Goal: Information Seeking & Learning: Learn about a topic

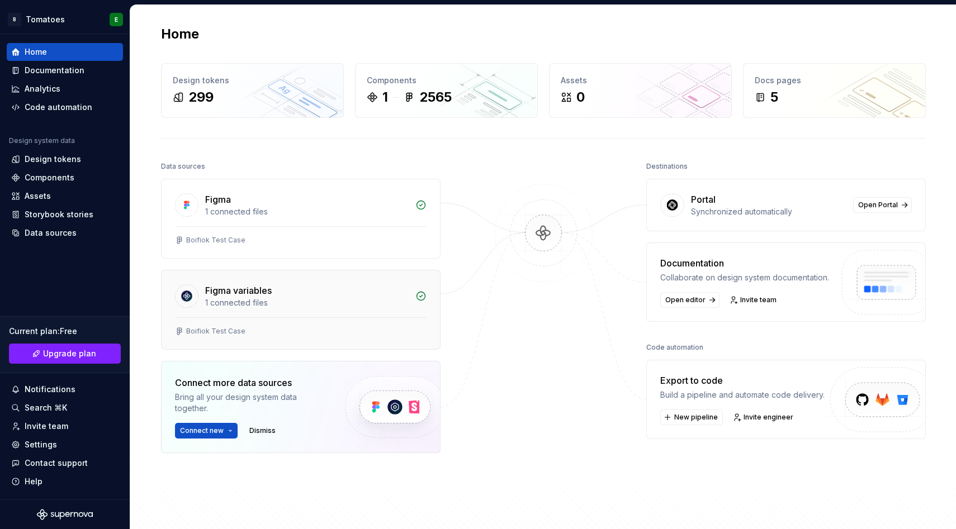
click at [225, 304] on div "1 connected files" at bounding box center [306, 302] width 203 height 11
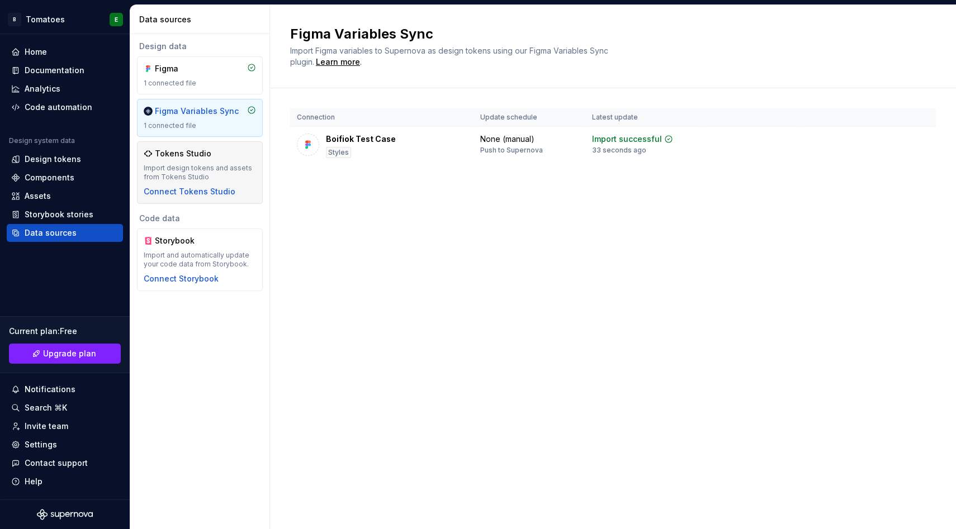
click at [216, 166] on div "Import design tokens and assets from Tokens Studio" at bounding box center [200, 173] width 112 height 18
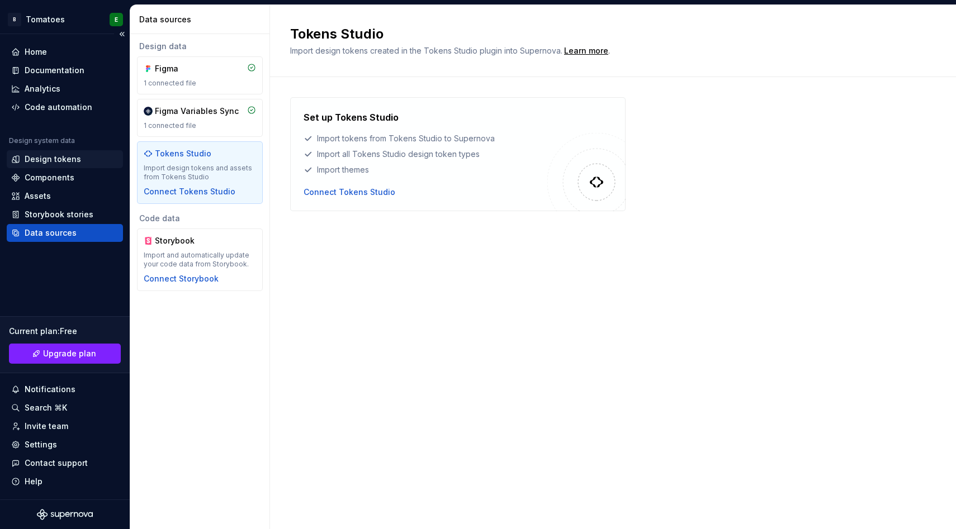
click at [51, 160] on div "Design tokens" at bounding box center [53, 159] width 56 height 11
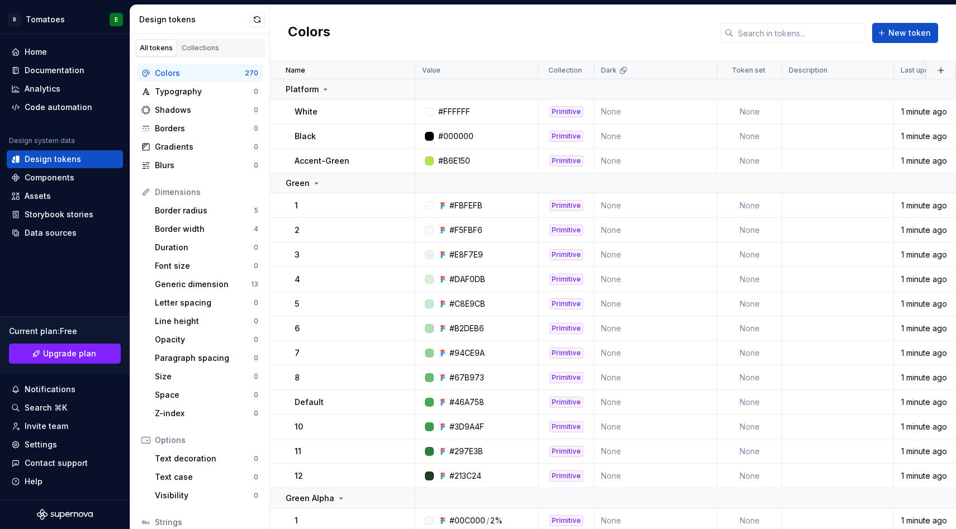
click at [254, 11] on div "Design tokens" at bounding box center [200, 19] width 140 height 29
click at [259, 20] on button "button" at bounding box center [257, 20] width 16 height 16
click at [307, 158] on p "Accent-Green" at bounding box center [322, 160] width 55 height 11
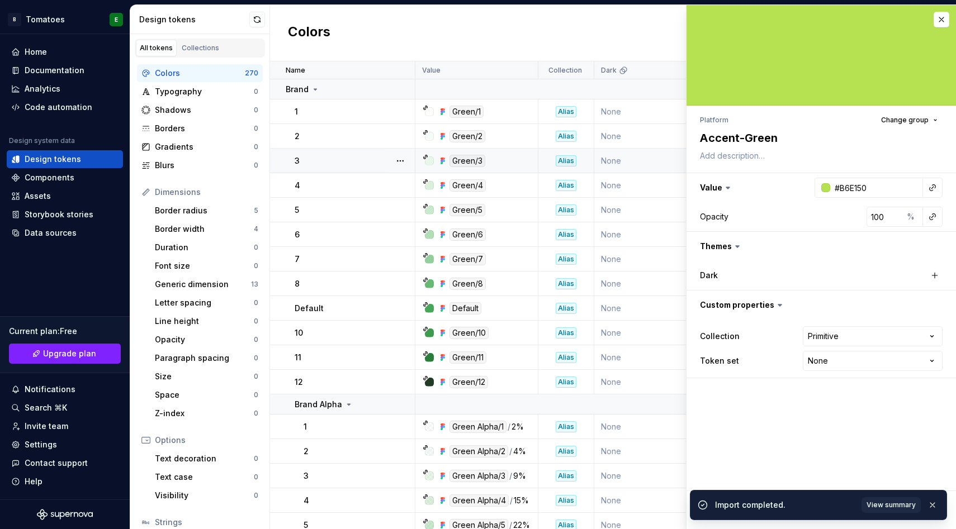
click at [355, 162] on div "3" at bounding box center [355, 160] width 120 height 11
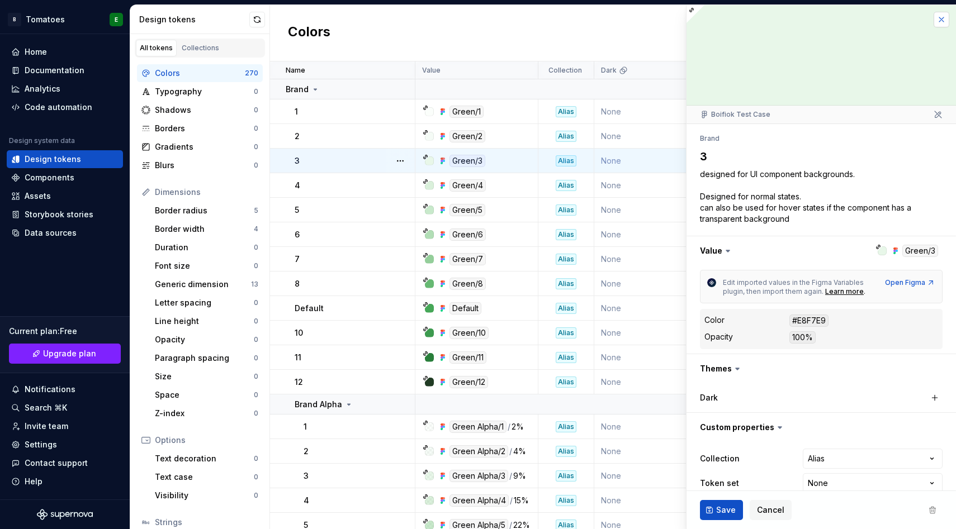
click at [947, 21] on button "button" at bounding box center [941, 20] width 16 height 16
click at [943, 20] on div "Colors New token" at bounding box center [613, 33] width 686 height 56
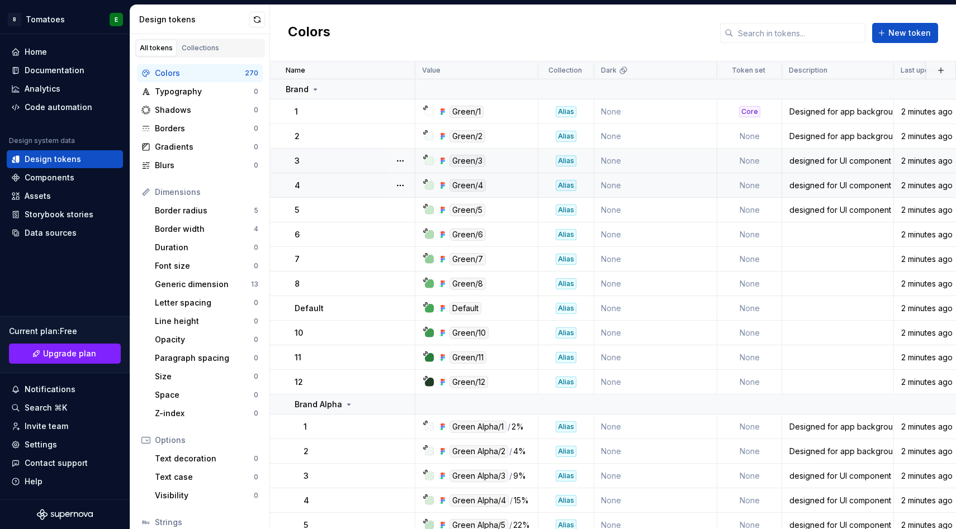
click at [354, 187] on div "4" at bounding box center [355, 185] width 120 height 11
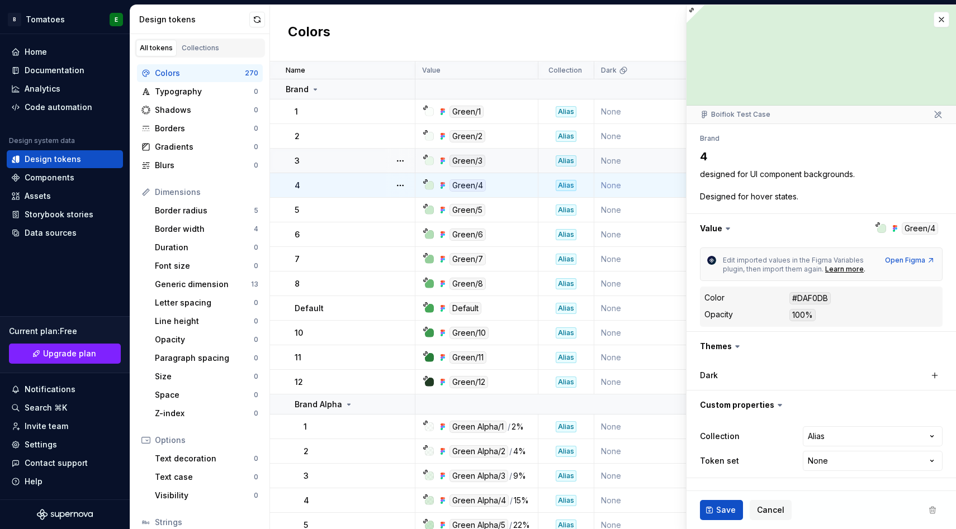
click at [400, 184] on button "button" at bounding box center [400, 186] width 16 height 16
type textarea "*"
click at [935, 115] on html "B Tomatoes E Home Documentation Analytics Code automation Design system data De…" at bounding box center [478, 264] width 956 height 529
click at [941, 24] on button "button" at bounding box center [941, 20] width 16 height 16
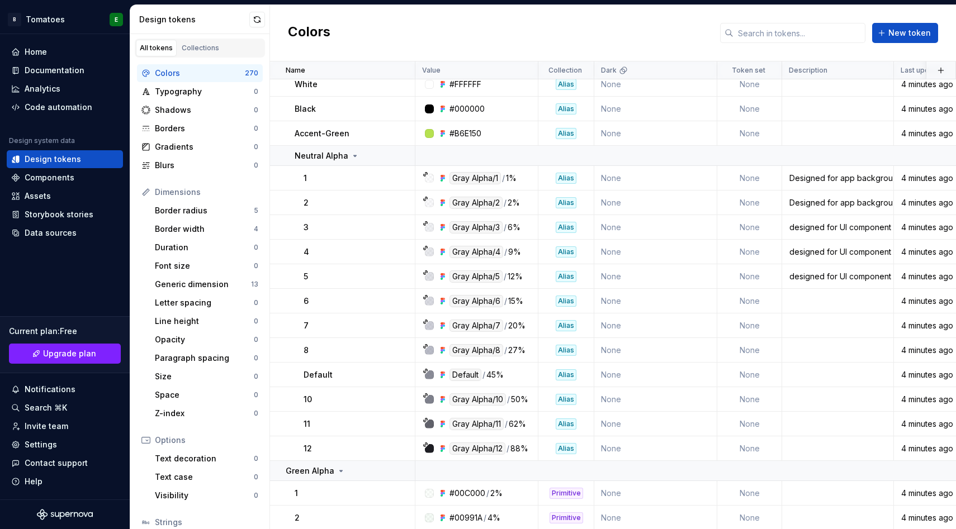
scroll to position [2448, 0]
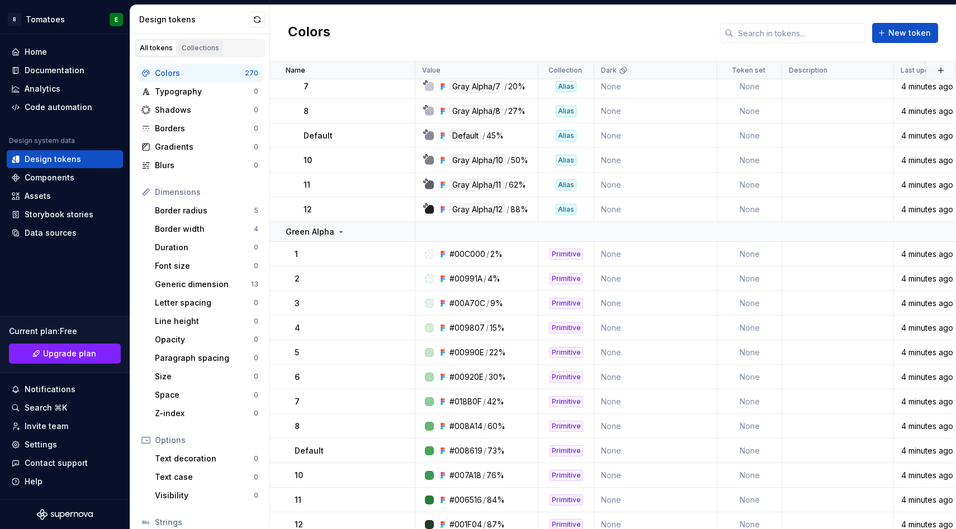
click at [201, 46] on div "Collections" at bounding box center [200, 48] width 37 height 9
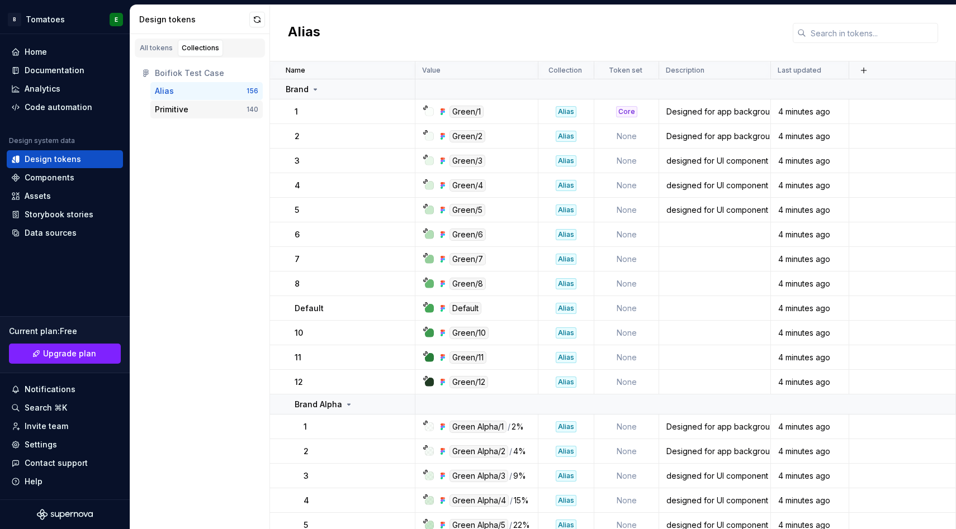
click at [200, 108] on div "Primitive" at bounding box center [201, 109] width 92 height 11
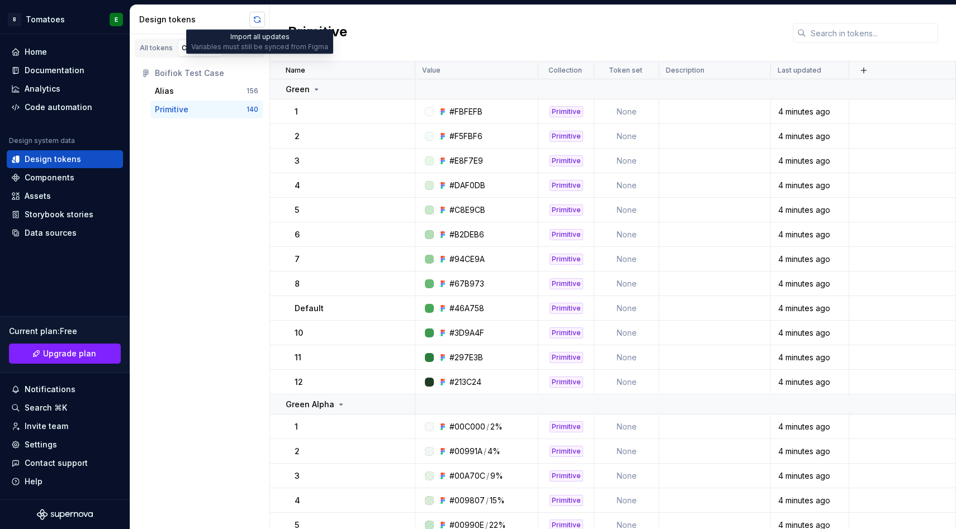
click at [253, 23] on button "button" at bounding box center [257, 20] width 16 height 16
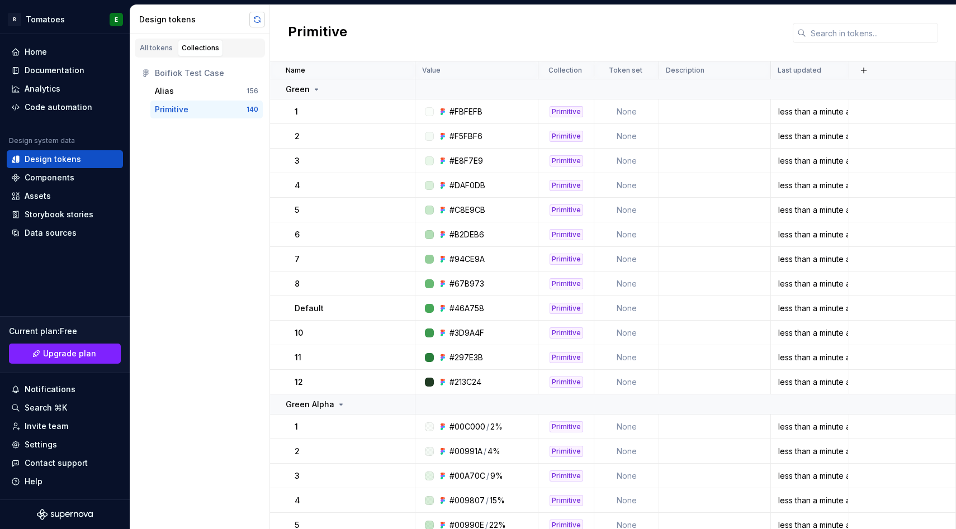
click at [250, 18] on button "button" at bounding box center [257, 20] width 16 height 16
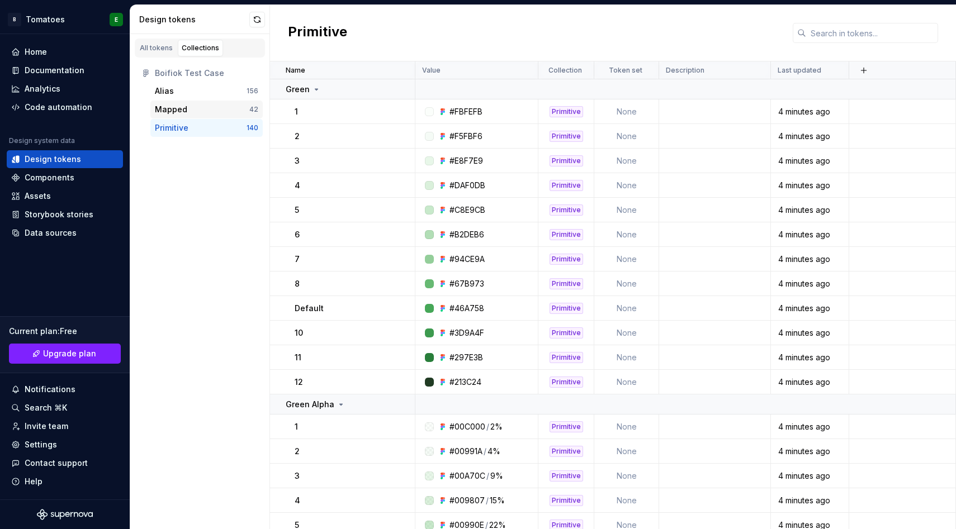
click at [183, 114] on div "Mapped" at bounding box center [171, 109] width 32 height 11
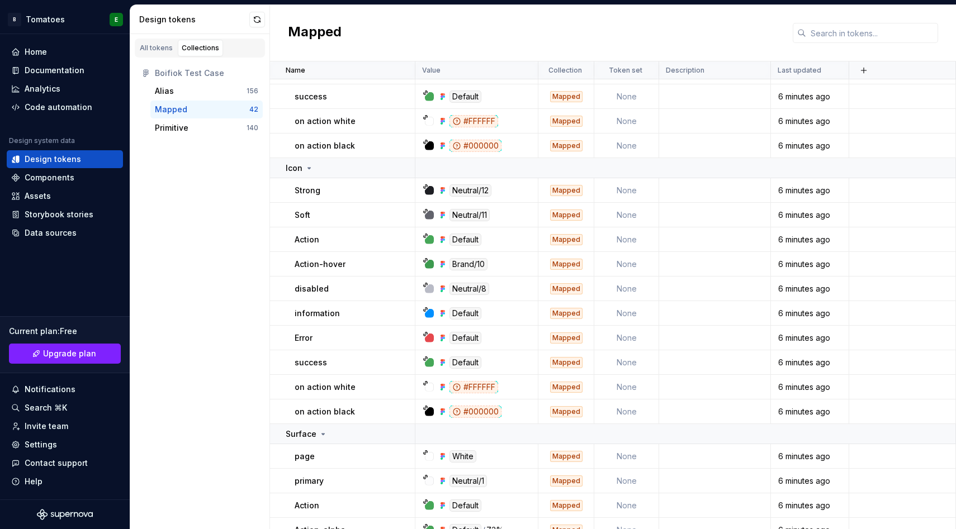
scroll to position [113, 0]
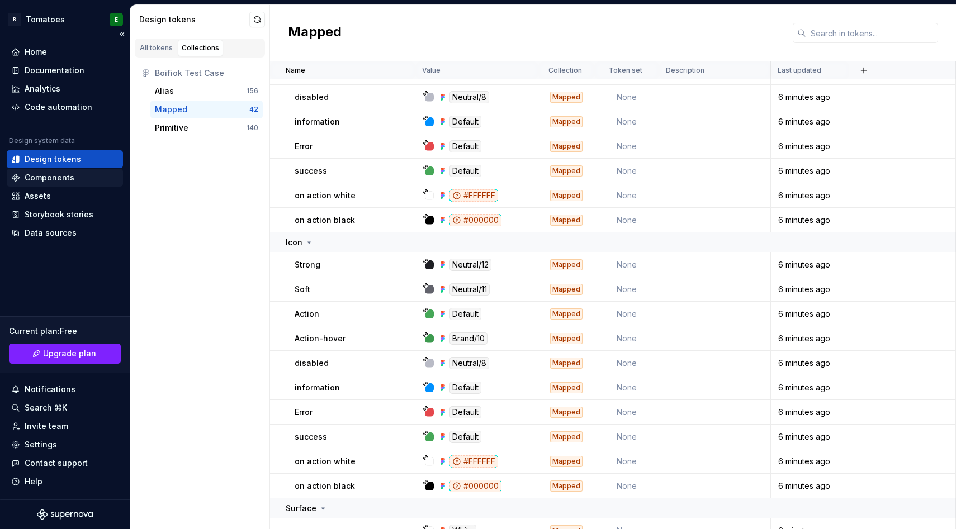
click at [79, 180] on div "Components" at bounding box center [64, 177] width 107 height 11
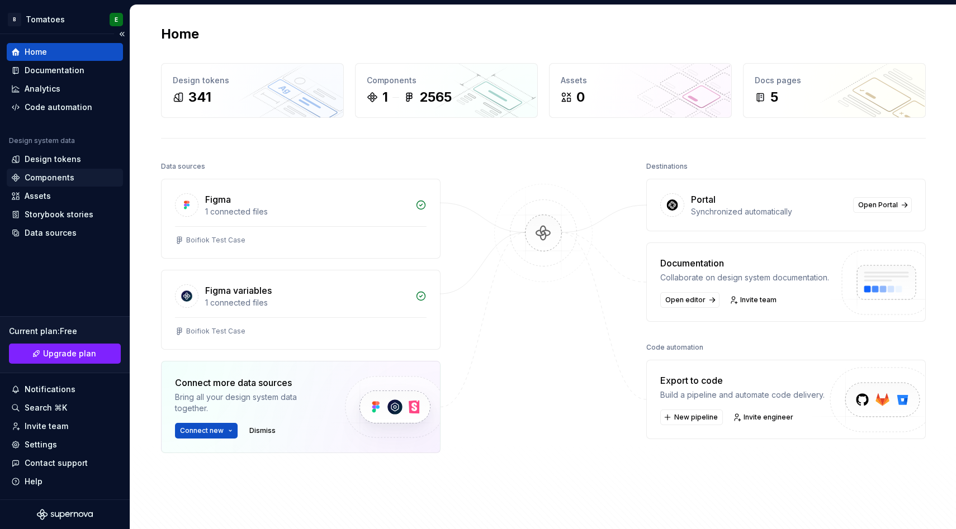
click at [39, 178] on div "Components" at bounding box center [50, 177] width 50 height 11
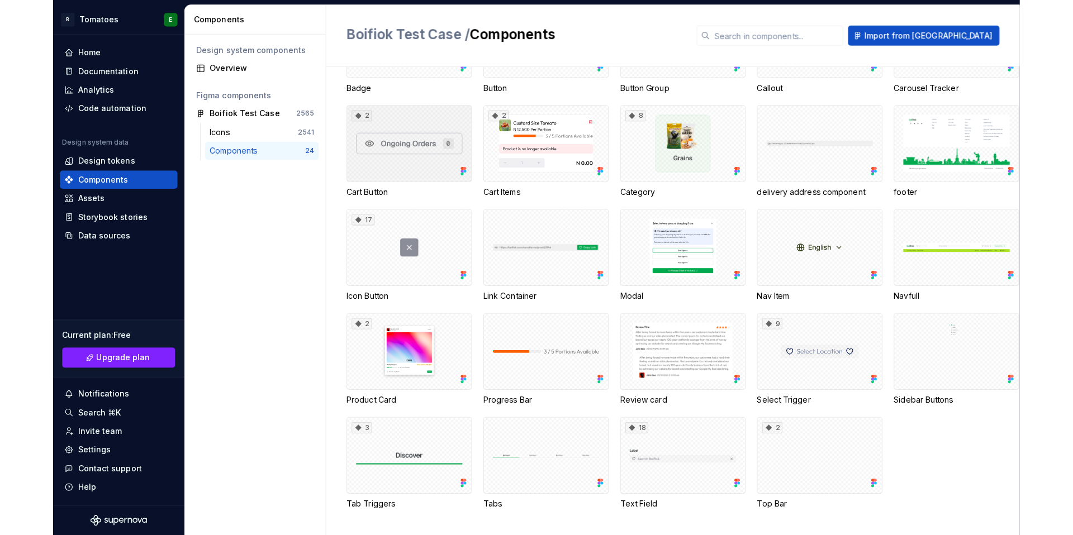
scroll to position [87, 0]
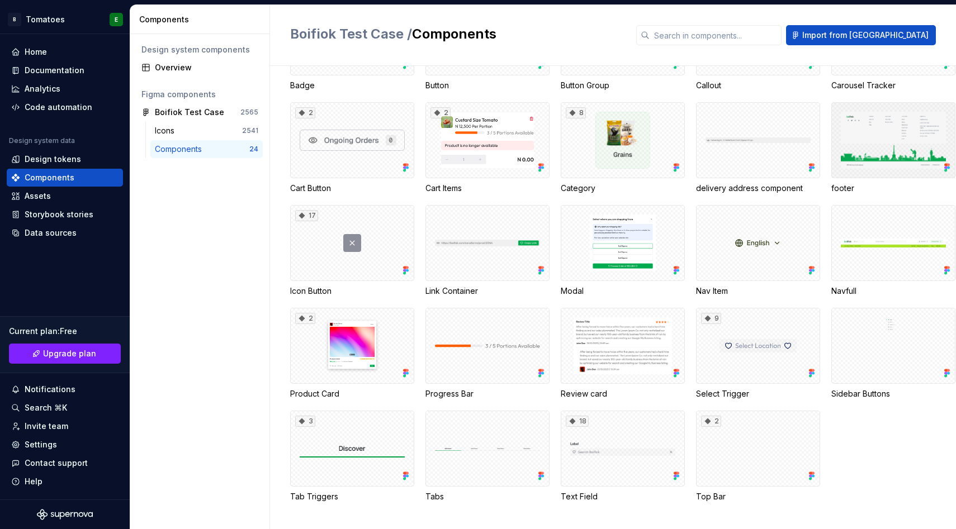
click at [897, 151] on div at bounding box center [893, 140] width 124 height 76
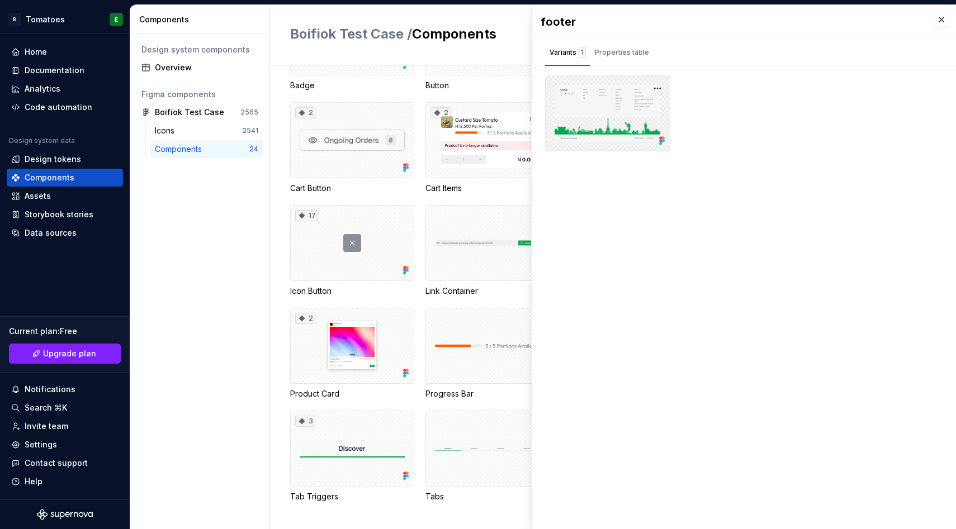
click at [629, 111] on div at bounding box center [607, 113] width 125 height 76
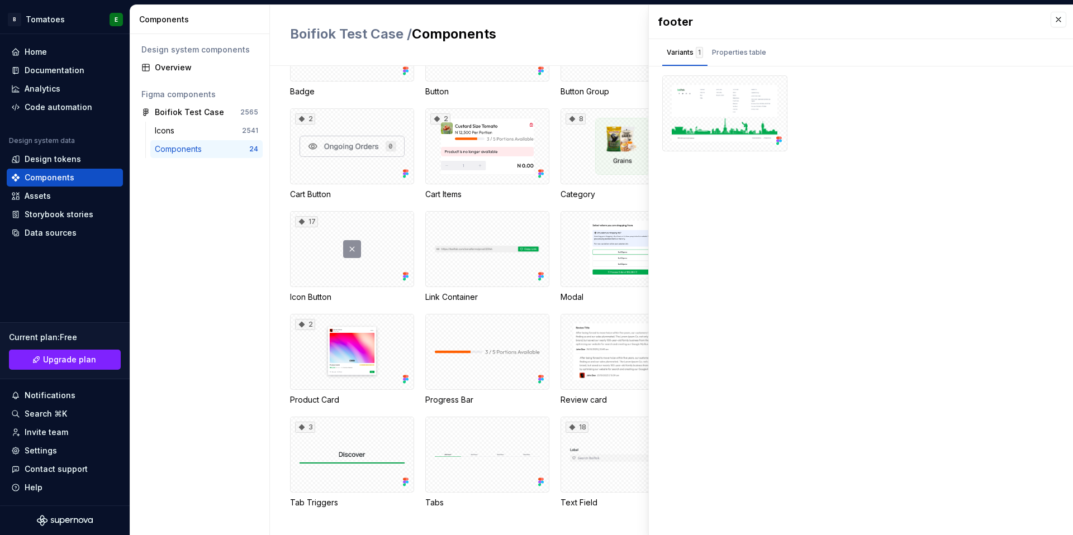
scroll to position [80, 0]
